Goal: Find specific page/section: Find specific page/section

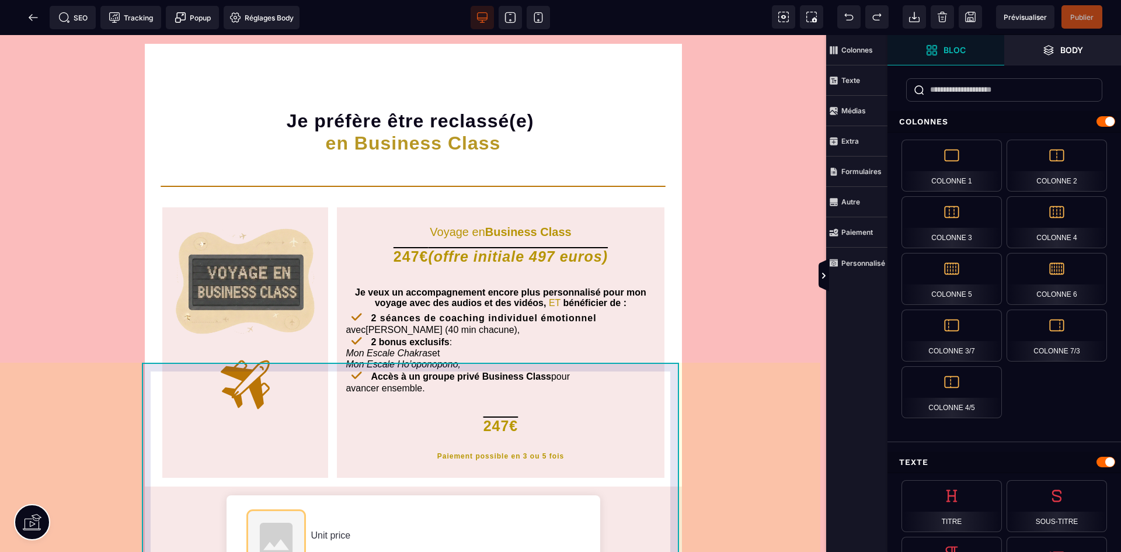
scroll to position [58, 0]
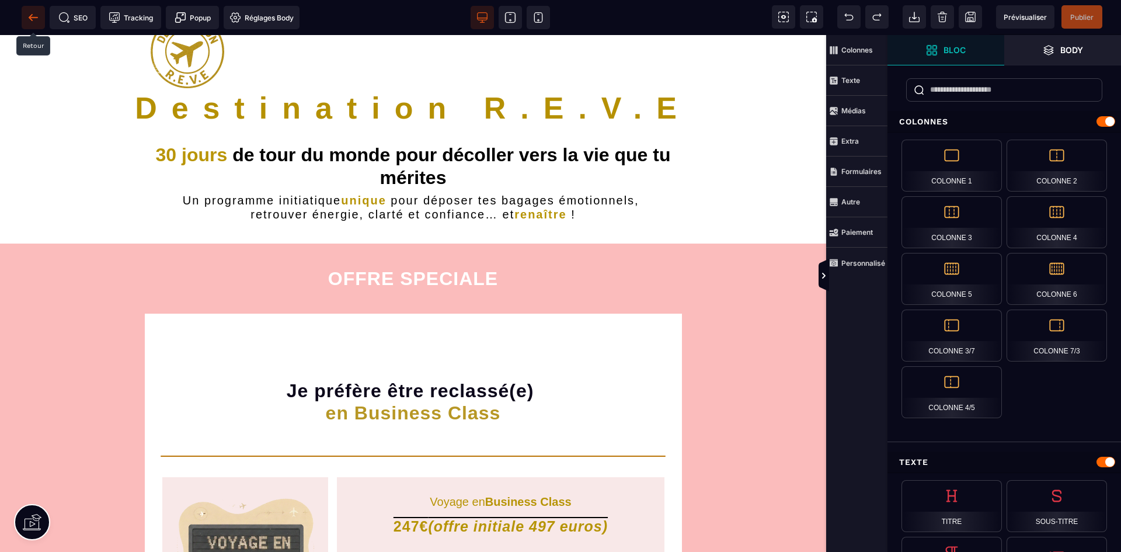
click at [32, 15] on icon at bounding box center [31, 17] width 4 height 6
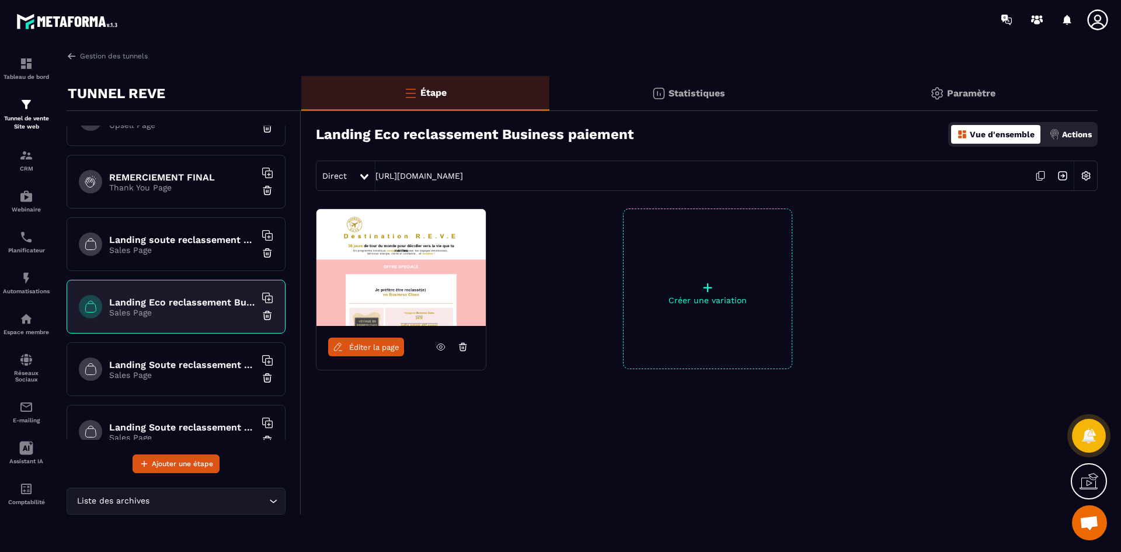
scroll to position [686, 0]
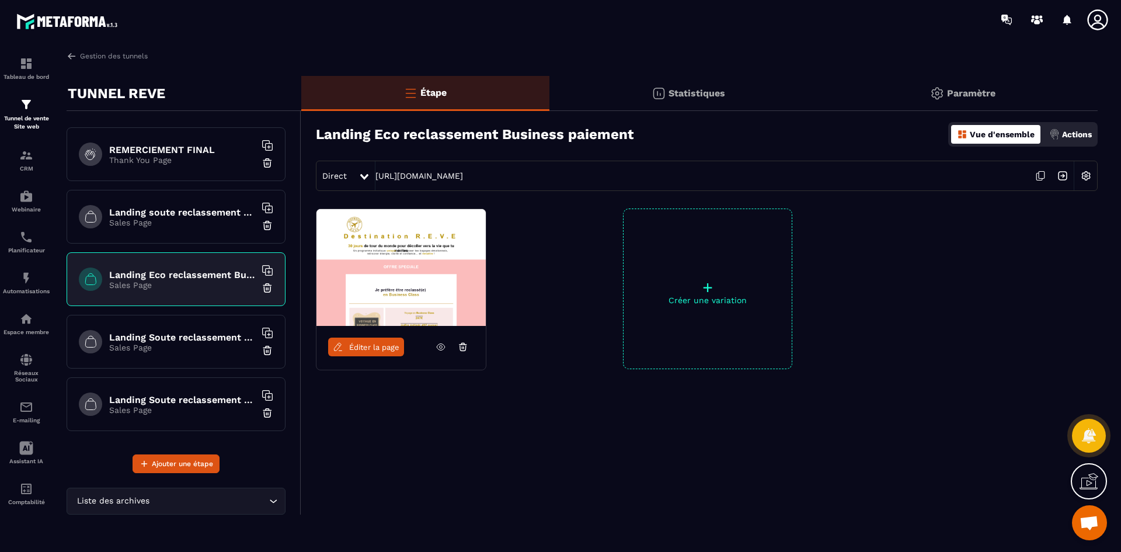
click at [176, 213] on h6 "Landing soute reclassement choix" at bounding box center [182, 212] width 146 height 11
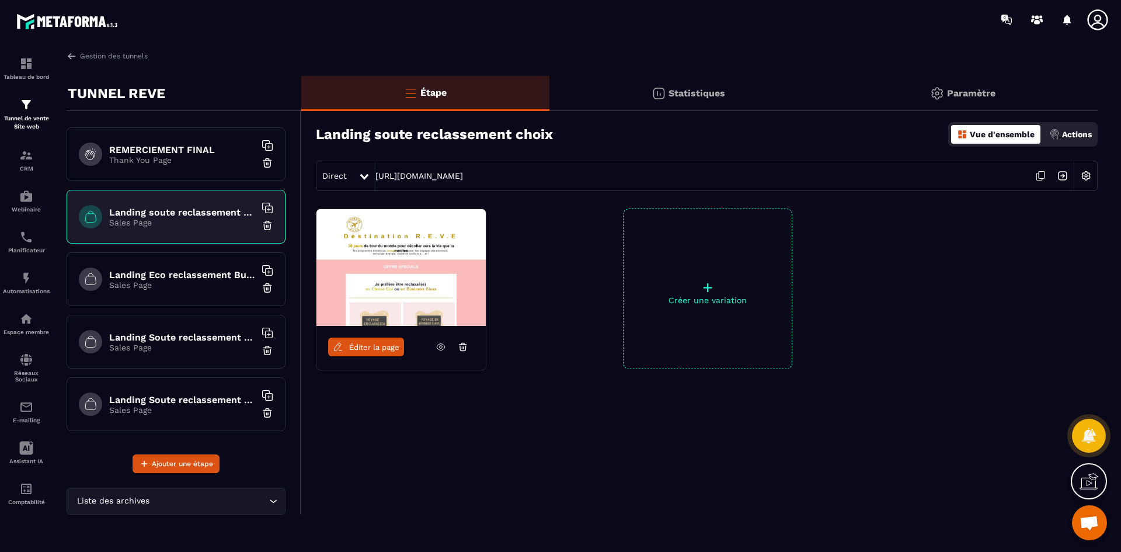
click at [367, 350] on span "Éditer la page" at bounding box center [374, 347] width 50 height 9
